Goal: Find specific page/section: Find specific page/section

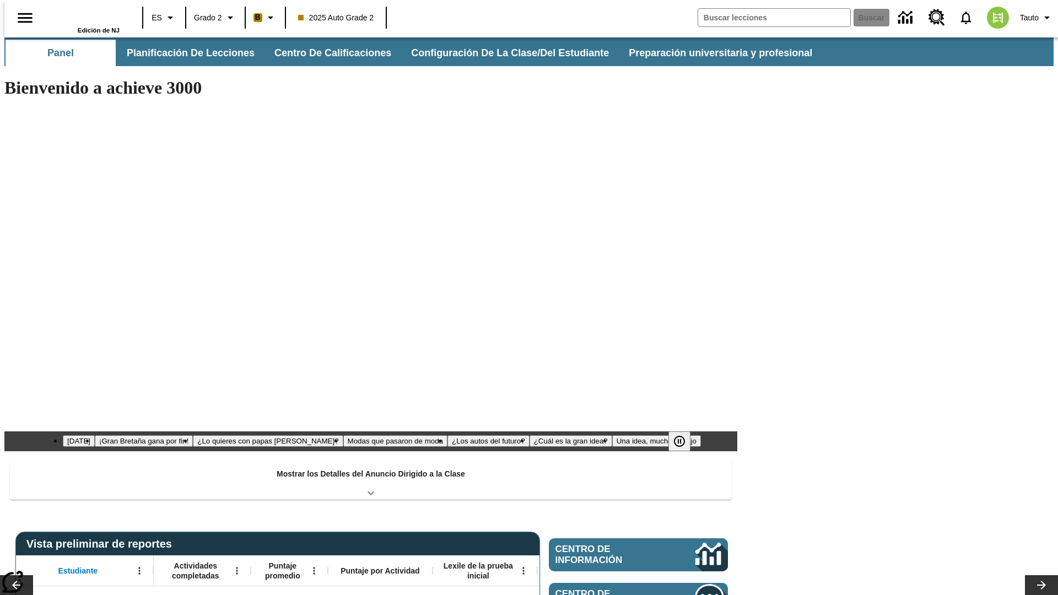
type input "-1"
click at [185, 53] on button "Planificación de lecciones" at bounding box center [191, 53] width 147 height 26
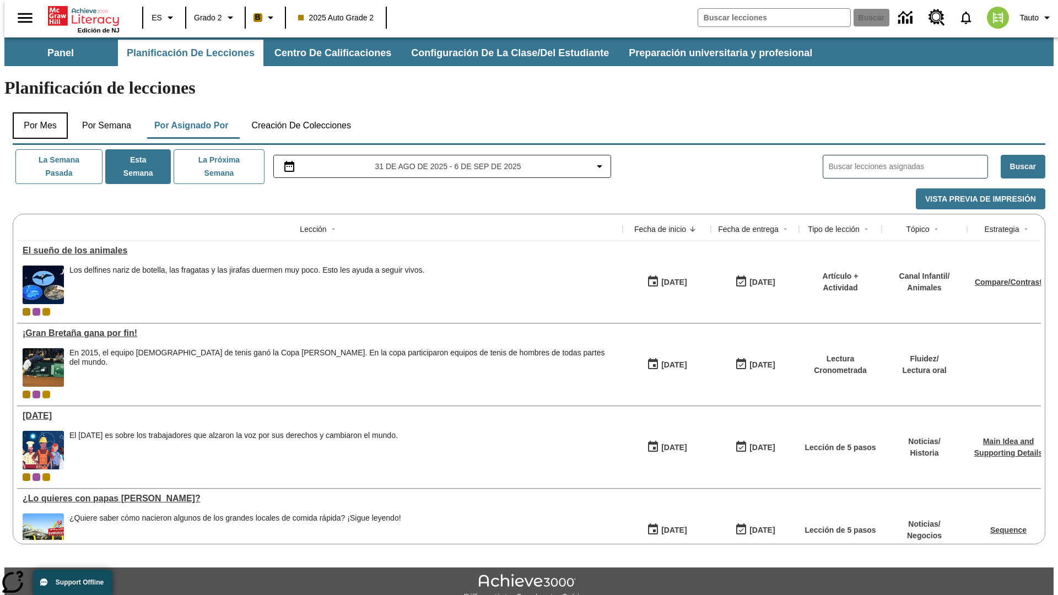
click at [36, 112] on button "Por mes" at bounding box center [40, 125] width 55 height 26
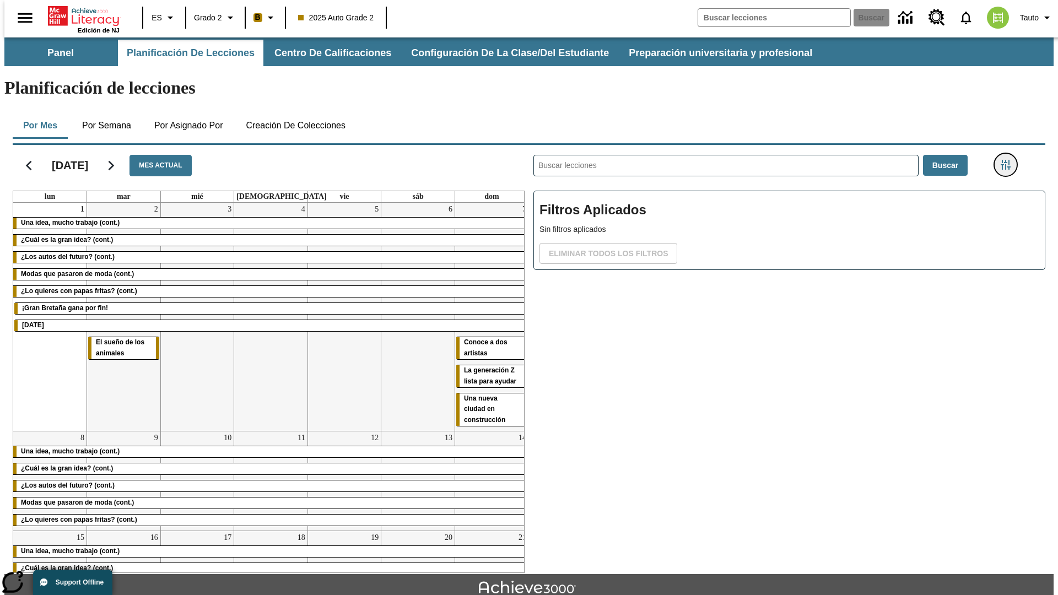
click at [1009, 160] on icon "Menú lateral de filtros" at bounding box center [1005, 165] width 10 height 10
